Goal: Task Accomplishment & Management: Use online tool/utility

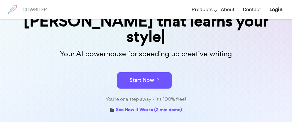
scroll to position [82, 0]
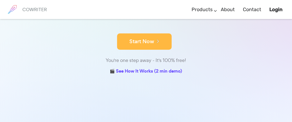
click at [149, 40] on button "Start Now" at bounding box center [144, 42] width 54 height 16
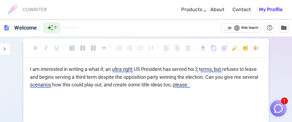
click at [278, 104] on img "button" at bounding box center [278, 109] width 10 height 10
